Goal: Navigation & Orientation: Go to known website

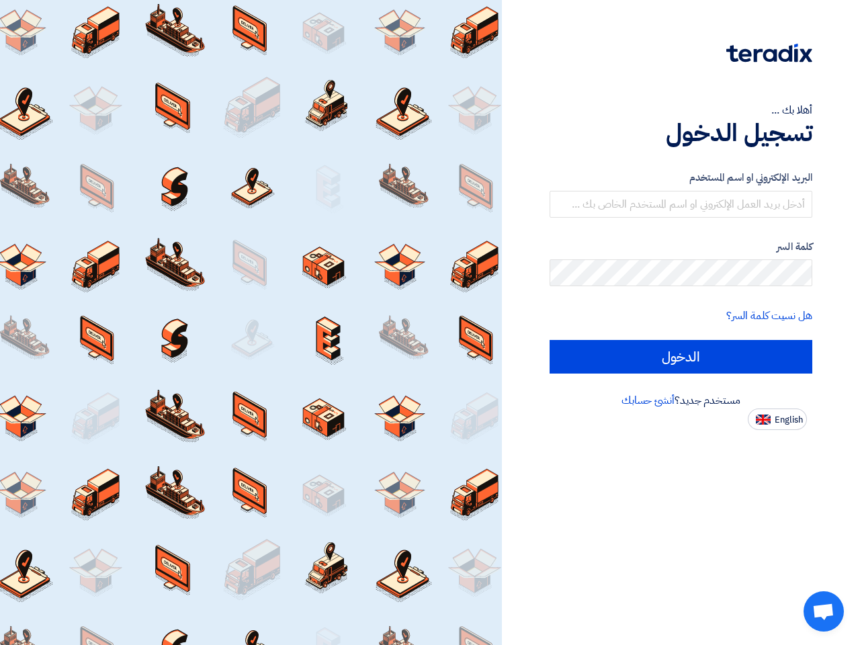
click at [430, 323] on div at bounding box center [251, 322] width 502 height 645
click at [777, 419] on span "English" at bounding box center [789, 419] width 28 height 9
click at [824, 611] on span "Open chat" at bounding box center [823, 612] width 22 height 19
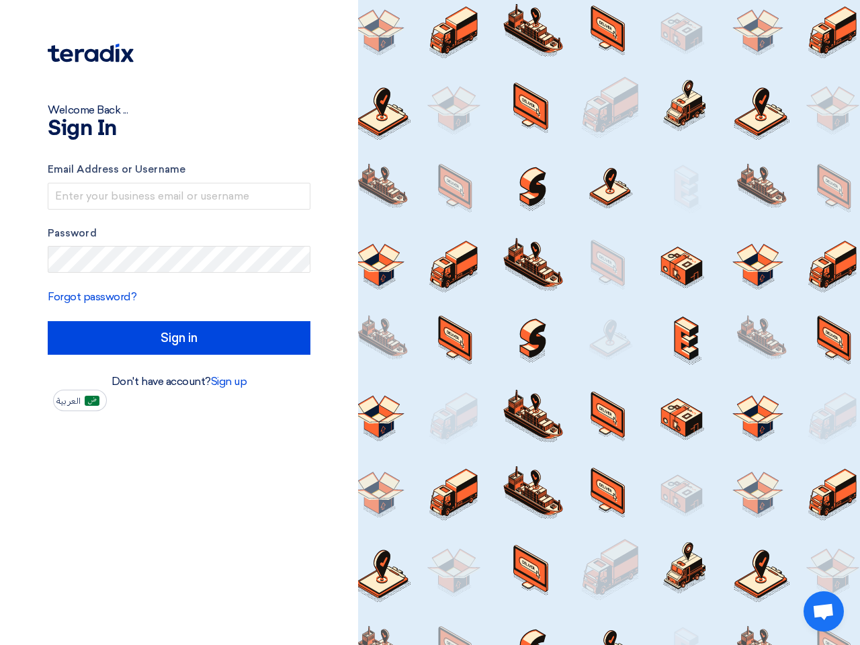
type input "Sign in"
